Goal: Transaction & Acquisition: Purchase product/service

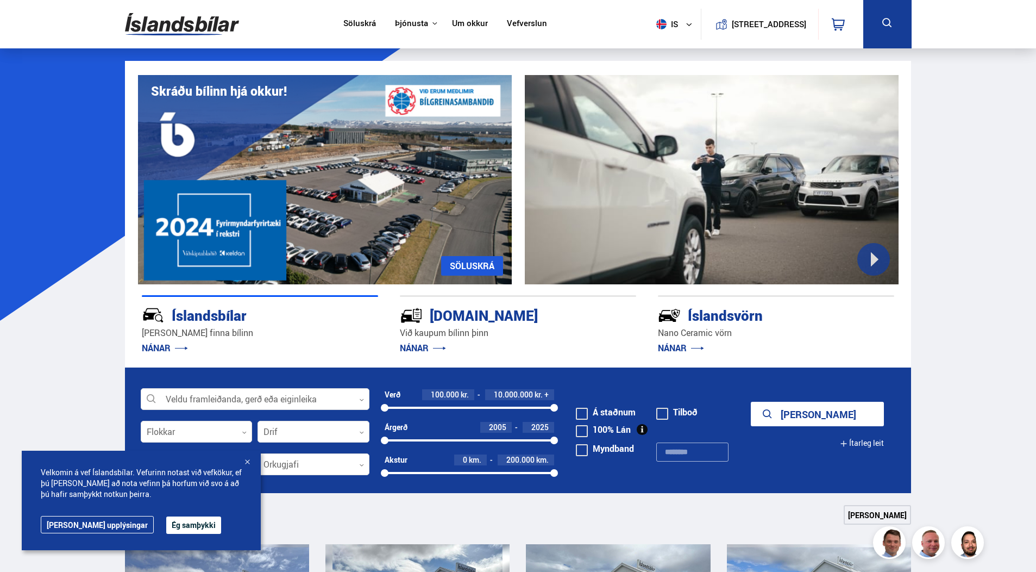
click at [166, 524] on button "Ég samþykki" at bounding box center [193, 524] width 55 height 17
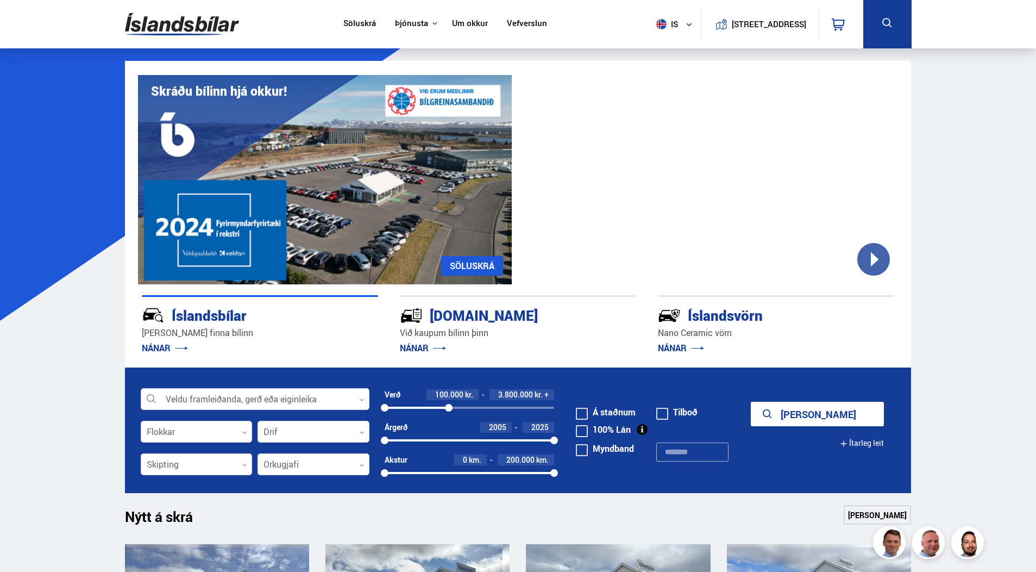
drag, startPoint x: 552, startPoint y: 408, endPoint x: 449, endPoint y: 413, distance: 103.4
click at [449, 413] on div "Verð 100.000 kr. 3.800.000 kr. + 100000 3839682" at bounding box center [470, 405] width 170 height 33
drag, startPoint x: 383, startPoint y: 407, endPoint x: 436, endPoint y: 411, distance: 52.9
click at [436, 411] on div at bounding box center [436, 408] width 8 height 8
drag, startPoint x: 387, startPoint y: 440, endPoint x: 541, endPoint y: 447, distance: 153.4
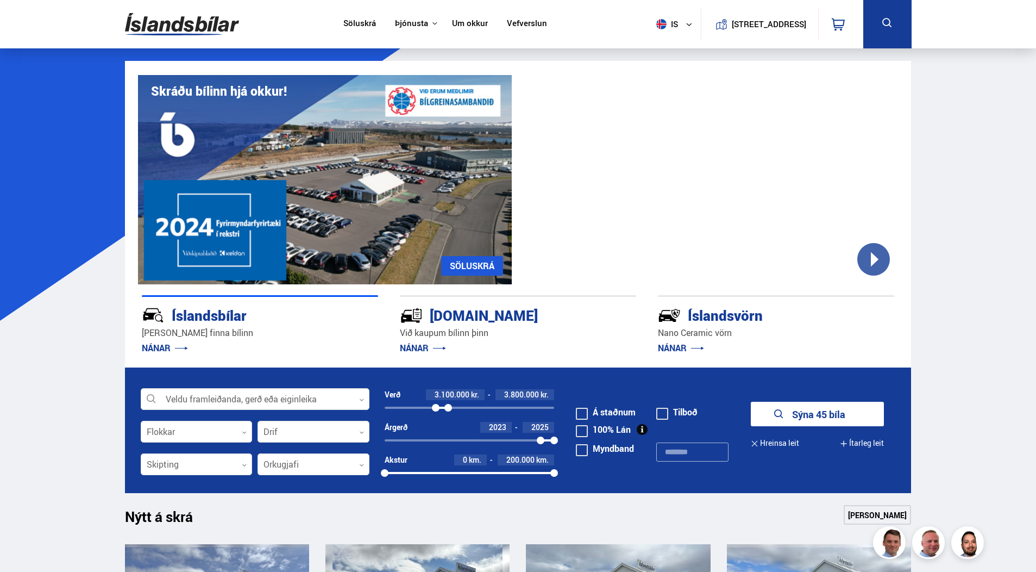
click at [541, 447] on div "Árgerð 2023 2025 2023 2025" at bounding box center [470, 438] width 170 height 33
drag, startPoint x: 556, startPoint y: 472, endPoint x: 422, endPoint y: 473, distance: 134.2
click at [422, 473] on div at bounding box center [422, 473] width 8 height 8
click at [828, 415] on button "Sýna 4 bíla" at bounding box center [817, 413] width 133 height 24
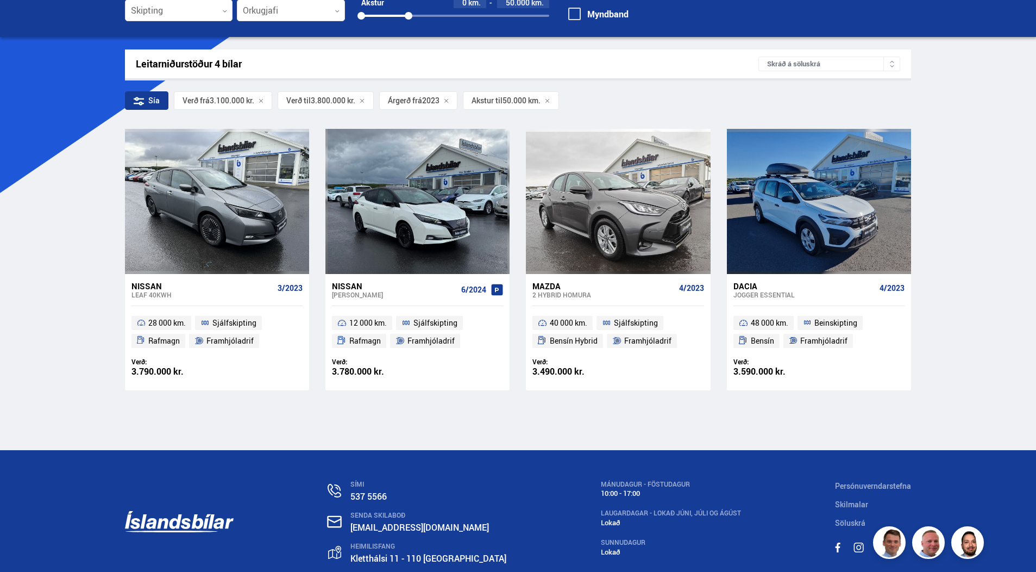
scroll to position [109, 0]
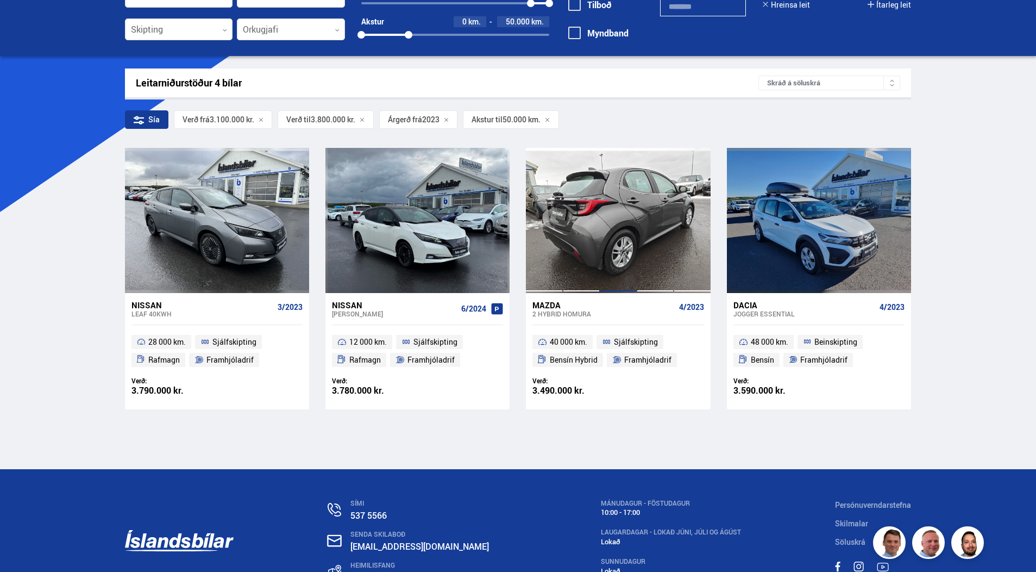
click at [612, 216] on div at bounding box center [618, 220] width 37 height 145
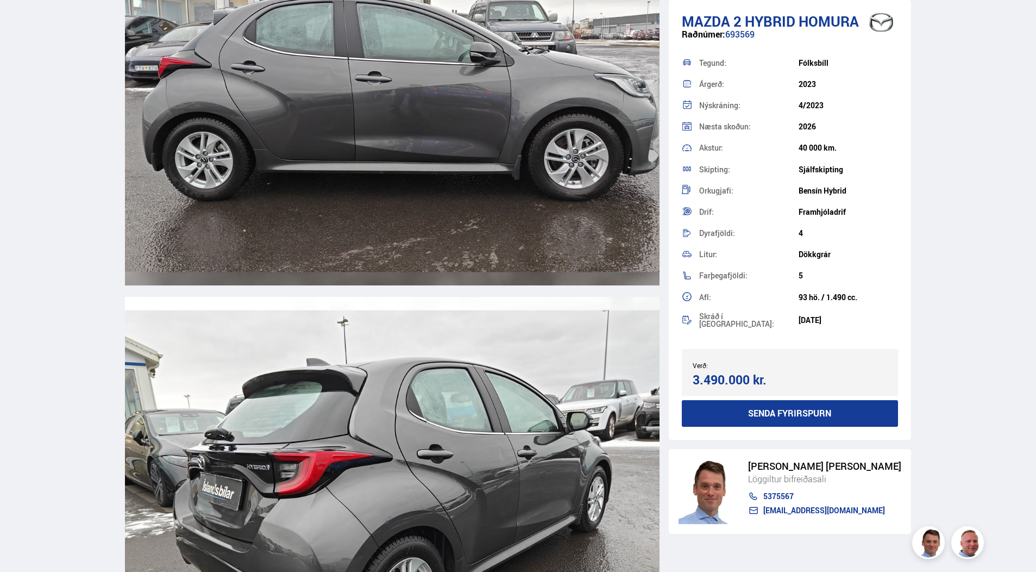
scroll to position [1901, 0]
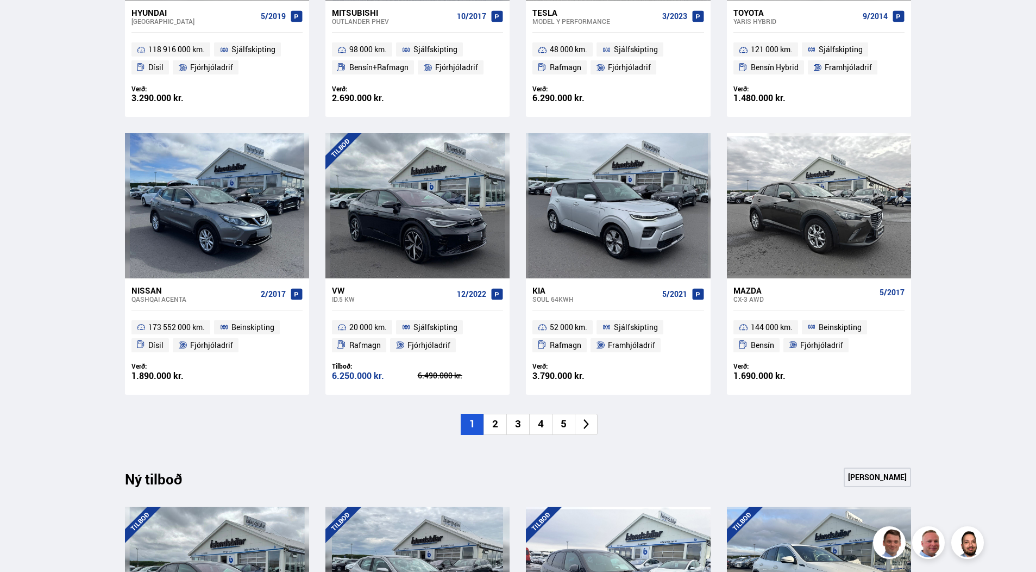
scroll to position [706, 0]
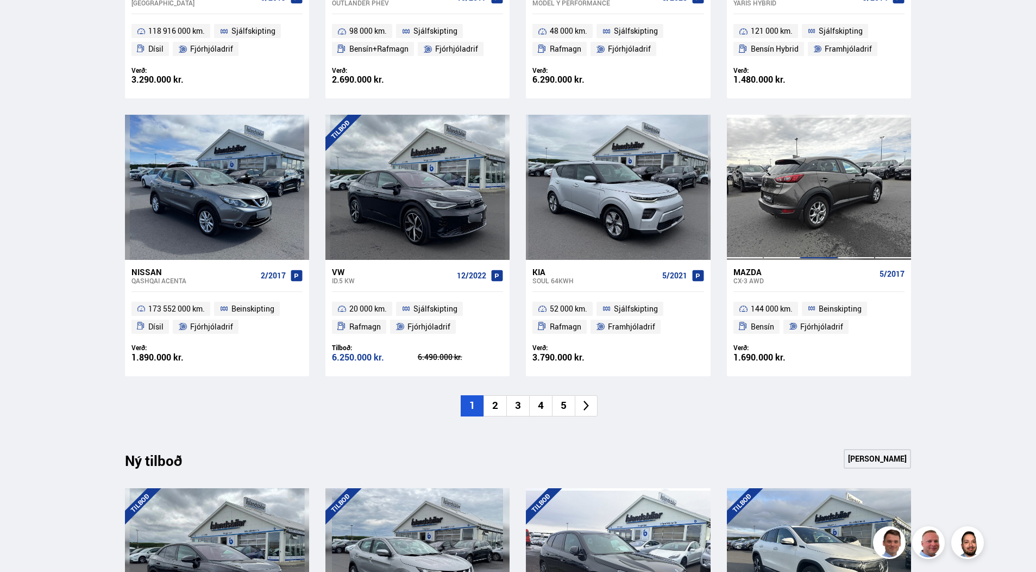
click at [820, 189] on div at bounding box center [818, 187] width 37 height 145
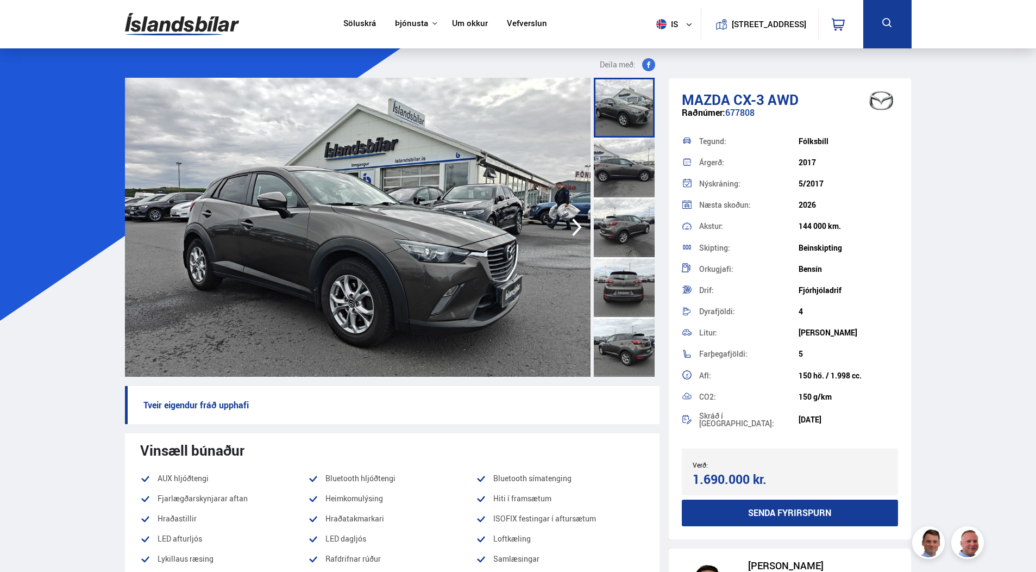
click at [578, 223] on icon "button" at bounding box center [577, 227] width 22 height 26
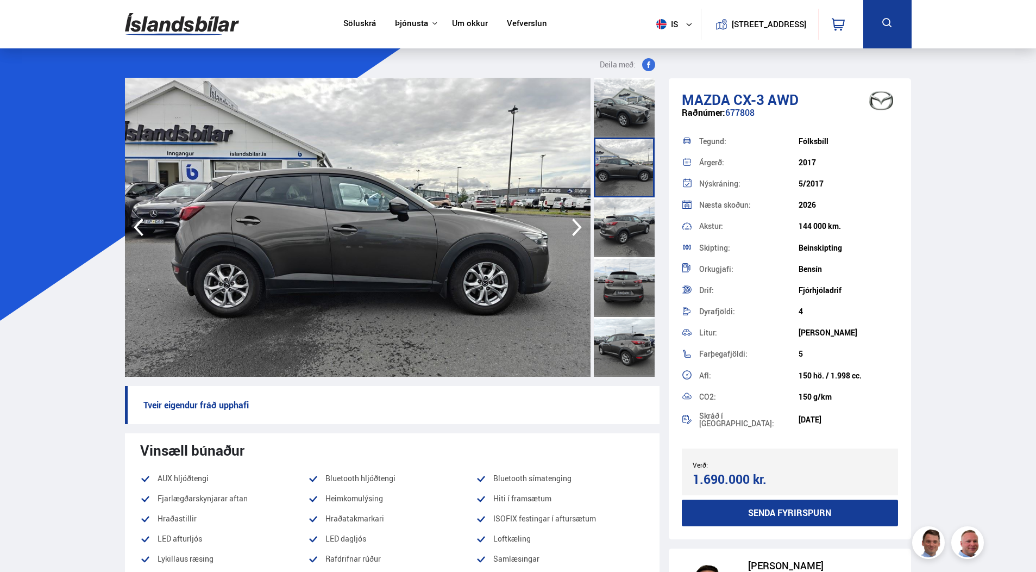
click at [577, 223] on icon "button" at bounding box center [577, 227] width 10 height 18
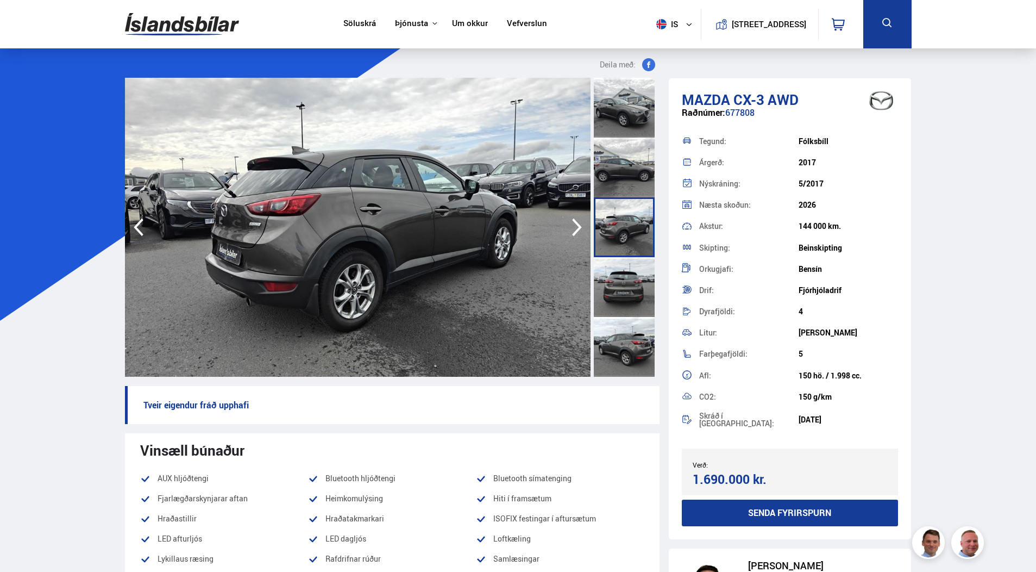
click at [577, 223] on icon "button" at bounding box center [577, 227] width 10 height 18
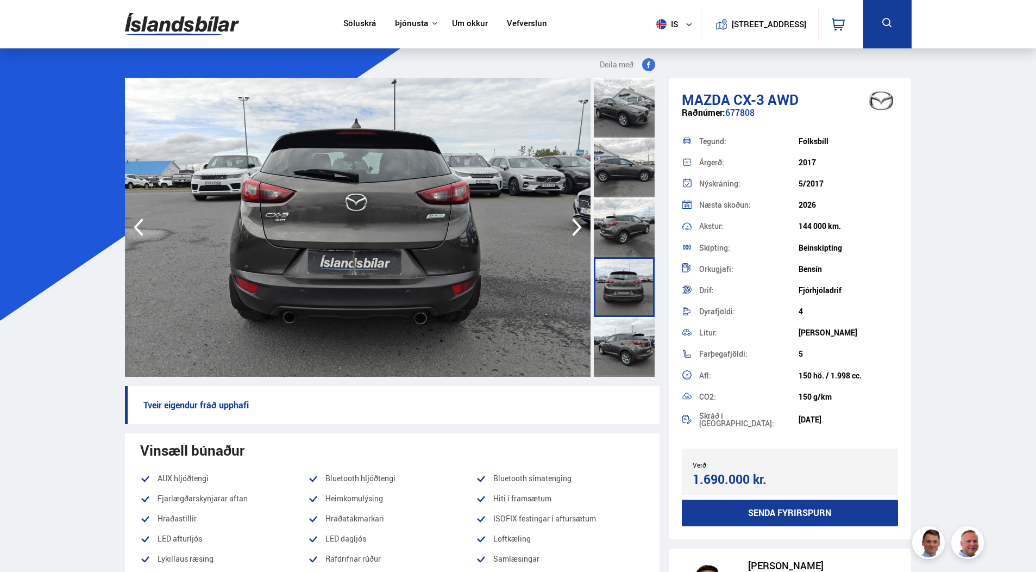
click at [577, 223] on icon "button" at bounding box center [577, 227] width 10 height 18
